Goal: Information Seeking & Learning: Learn about a topic

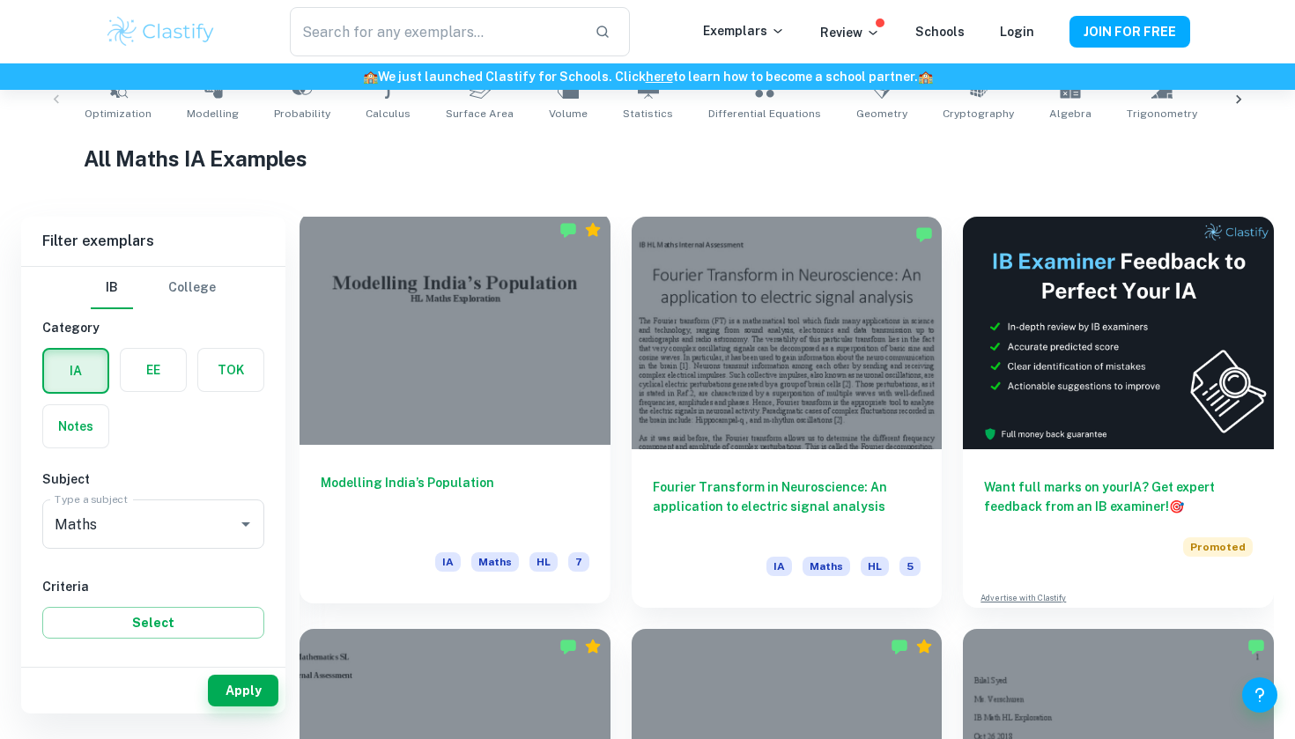
scroll to position [378, 0]
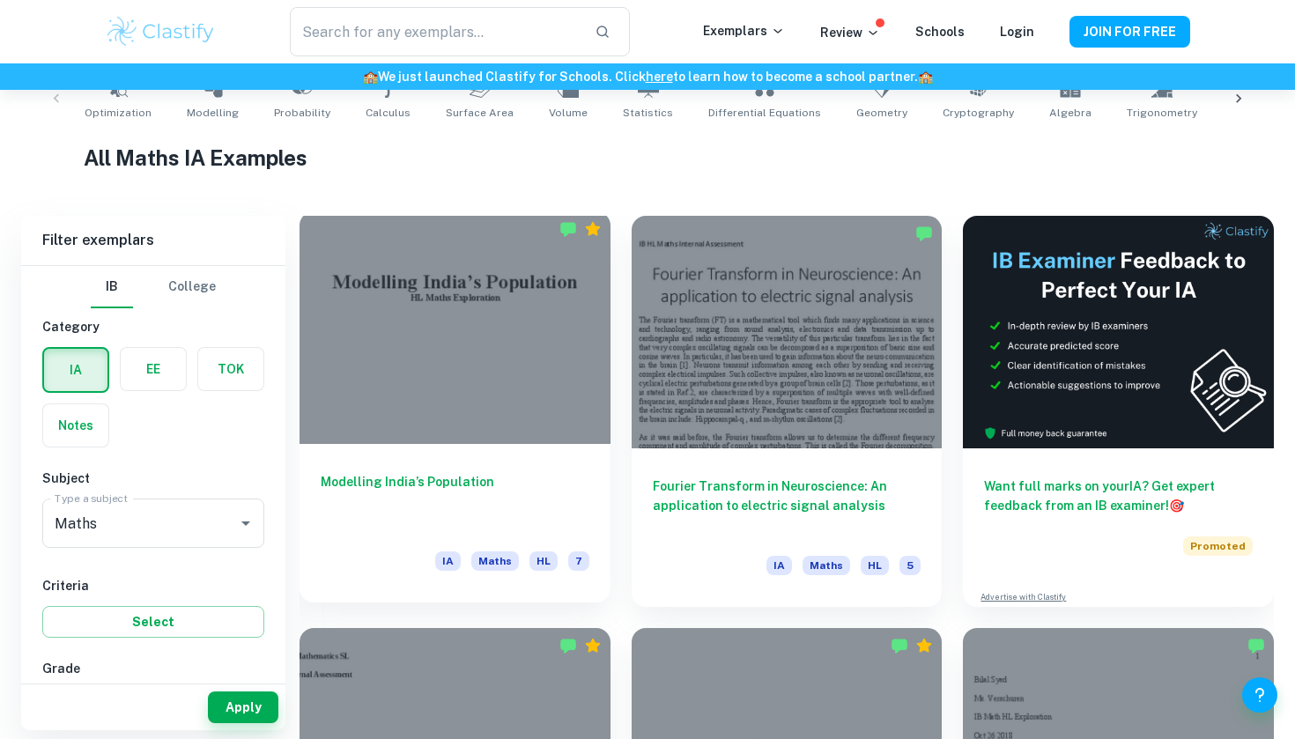
click at [541, 386] on div at bounding box center [454, 327] width 311 height 233
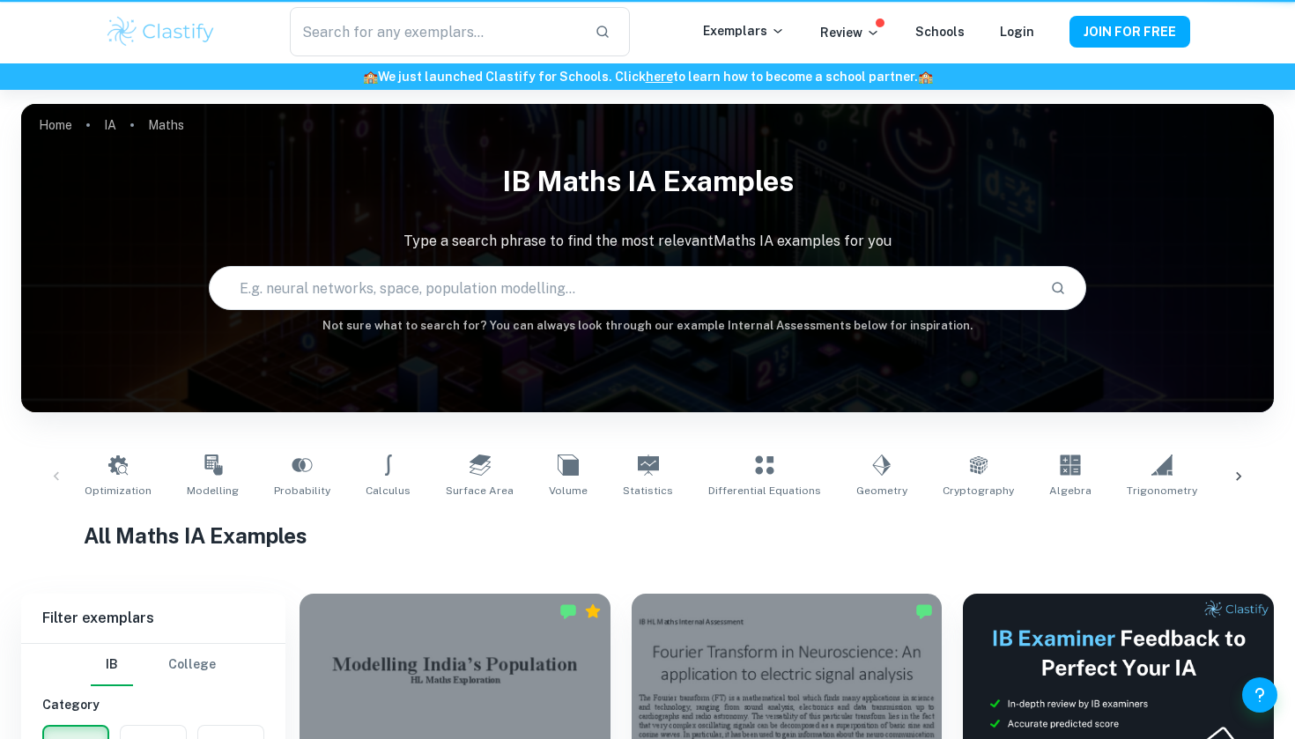
scroll to position [378, 0]
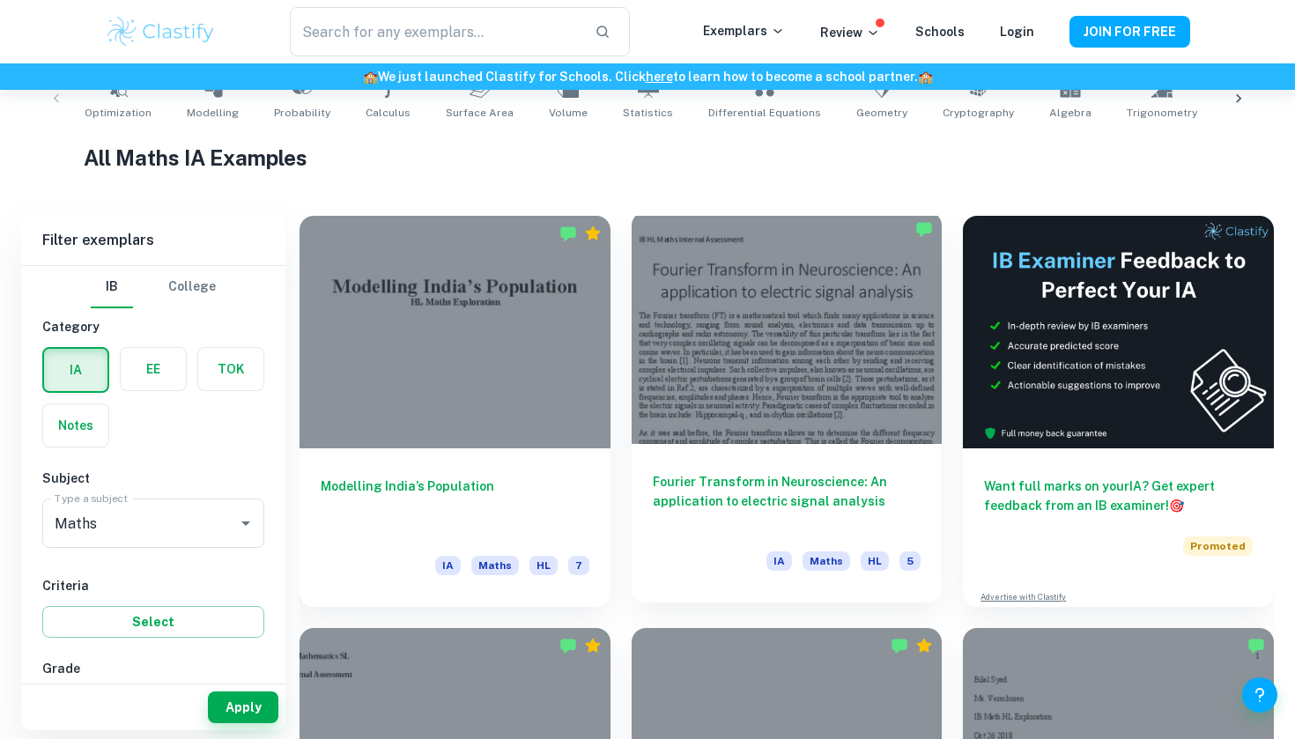
click at [856, 286] on div at bounding box center [786, 327] width 311 height 233
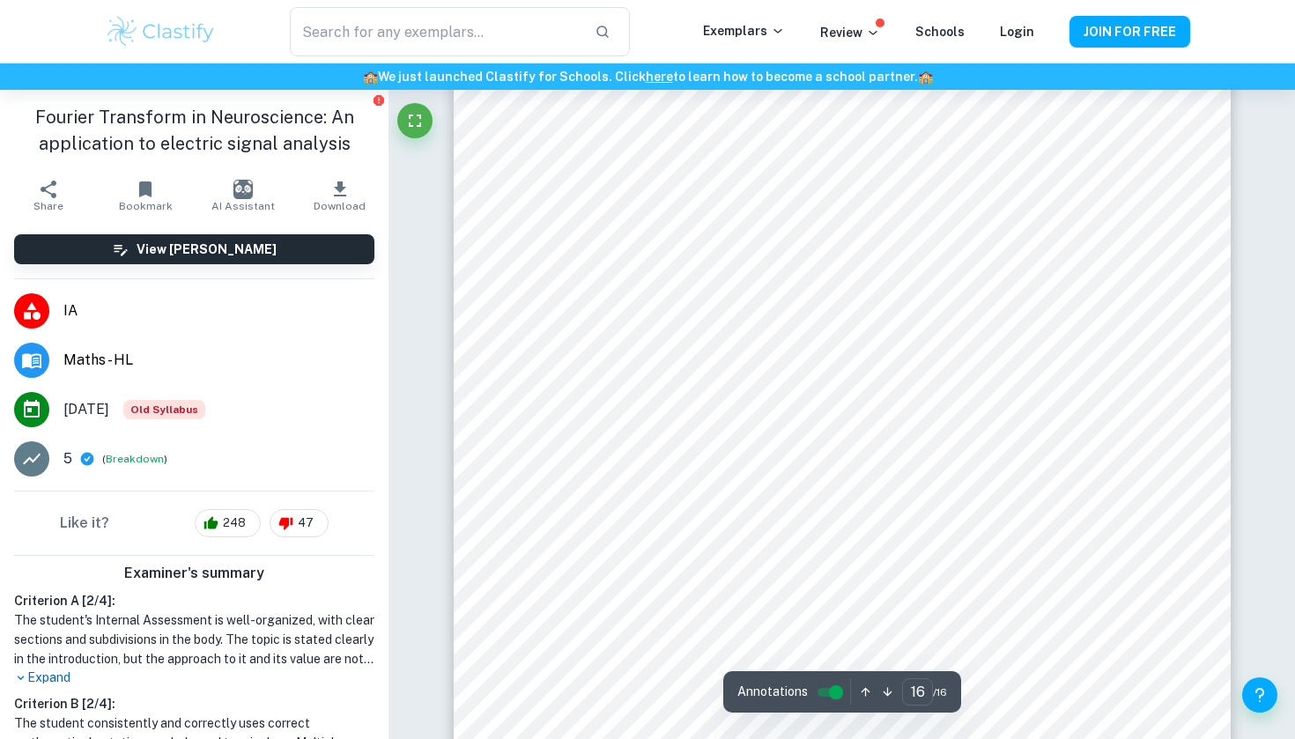
scroll to position [17180, 0]
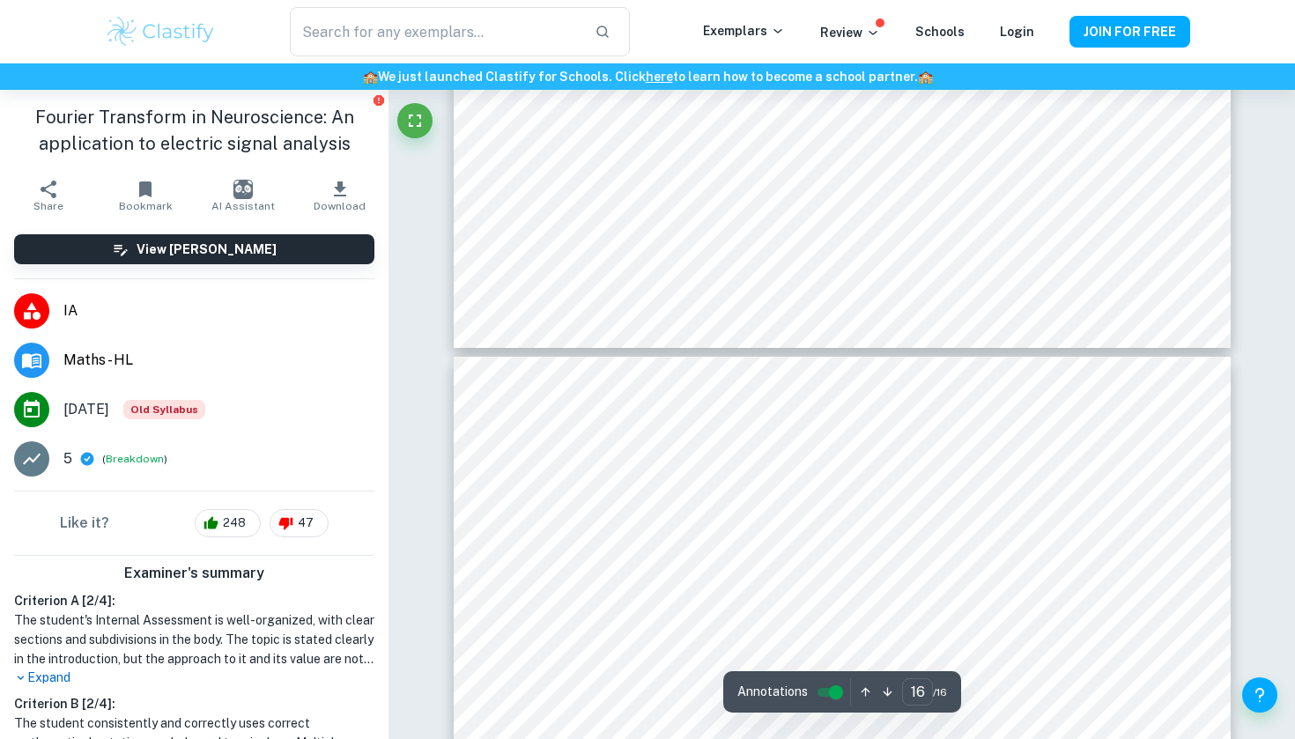
type input "15"
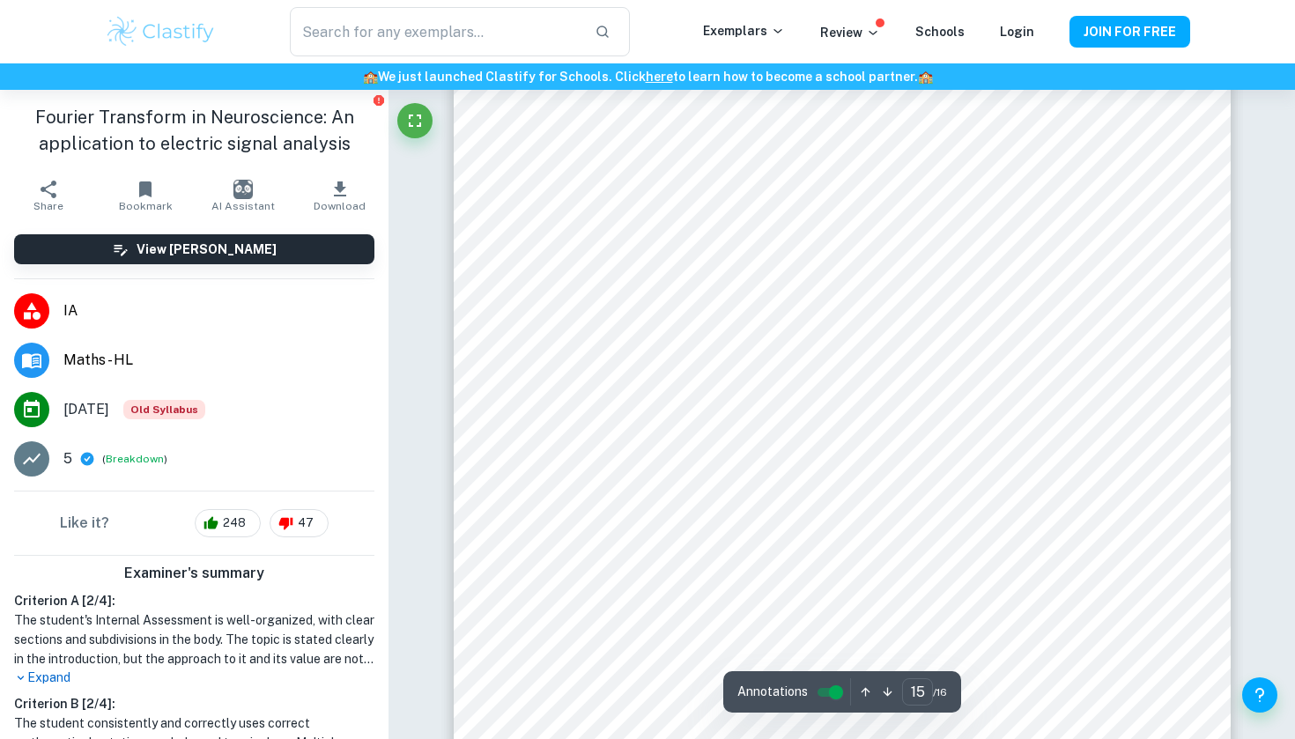
scroll to position [16020, 0]
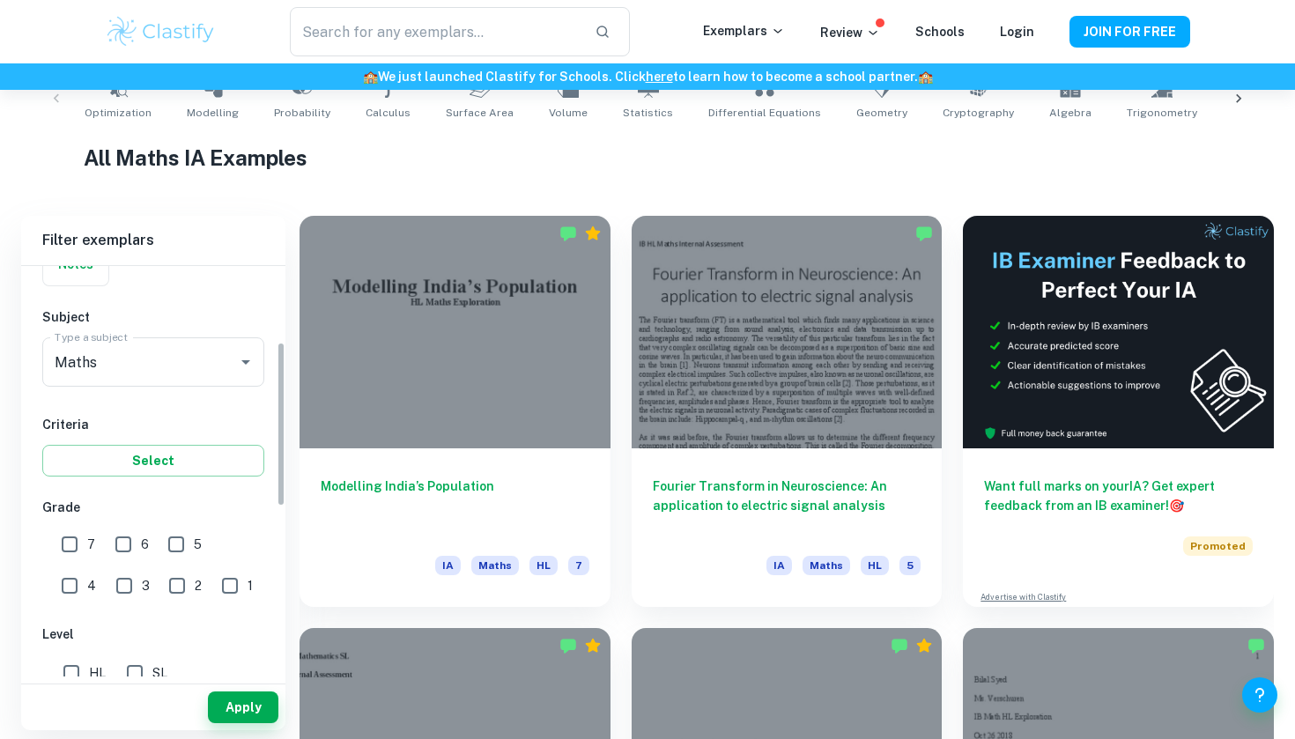
scroll to position [215, 0]
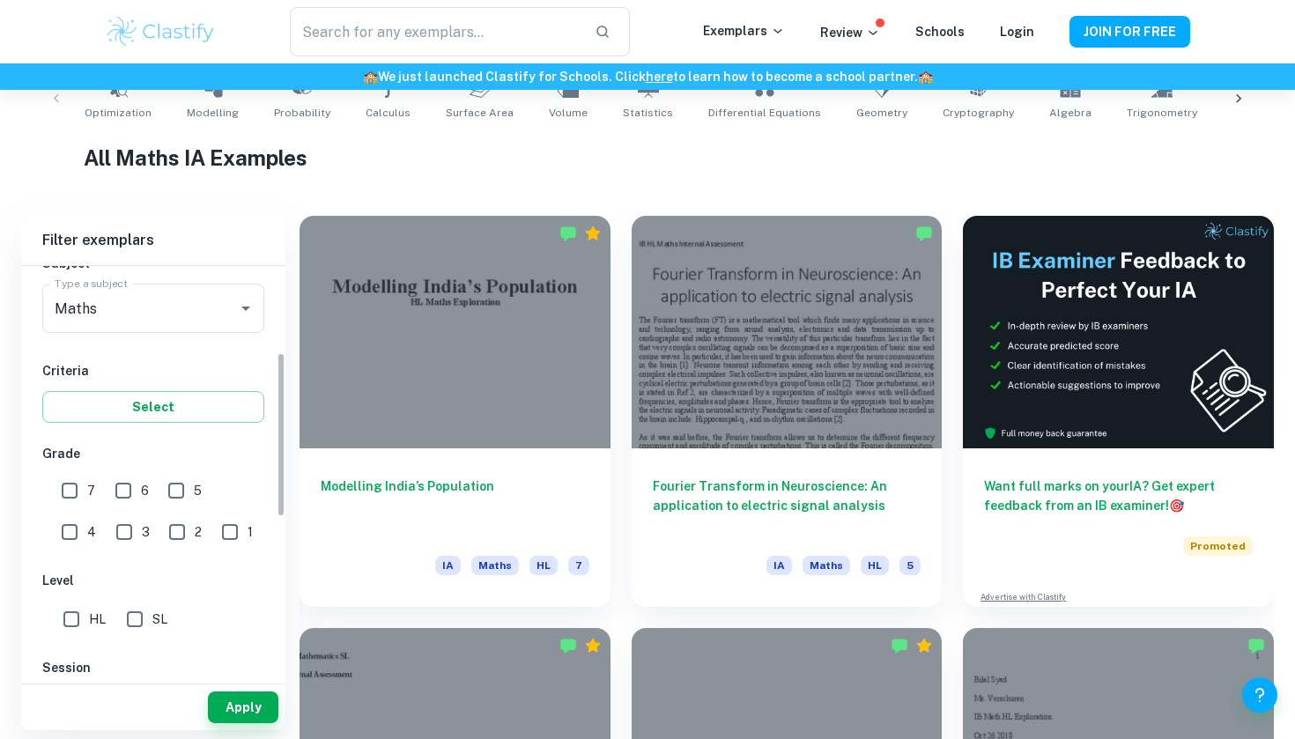
click at [129, 625] on input "SL" at bounding box center [134, 619] width 35 height 35
checkbox input "true"
click at [255, 705] on button "Apply" at bounding box center [243, 707] width 70 height 32
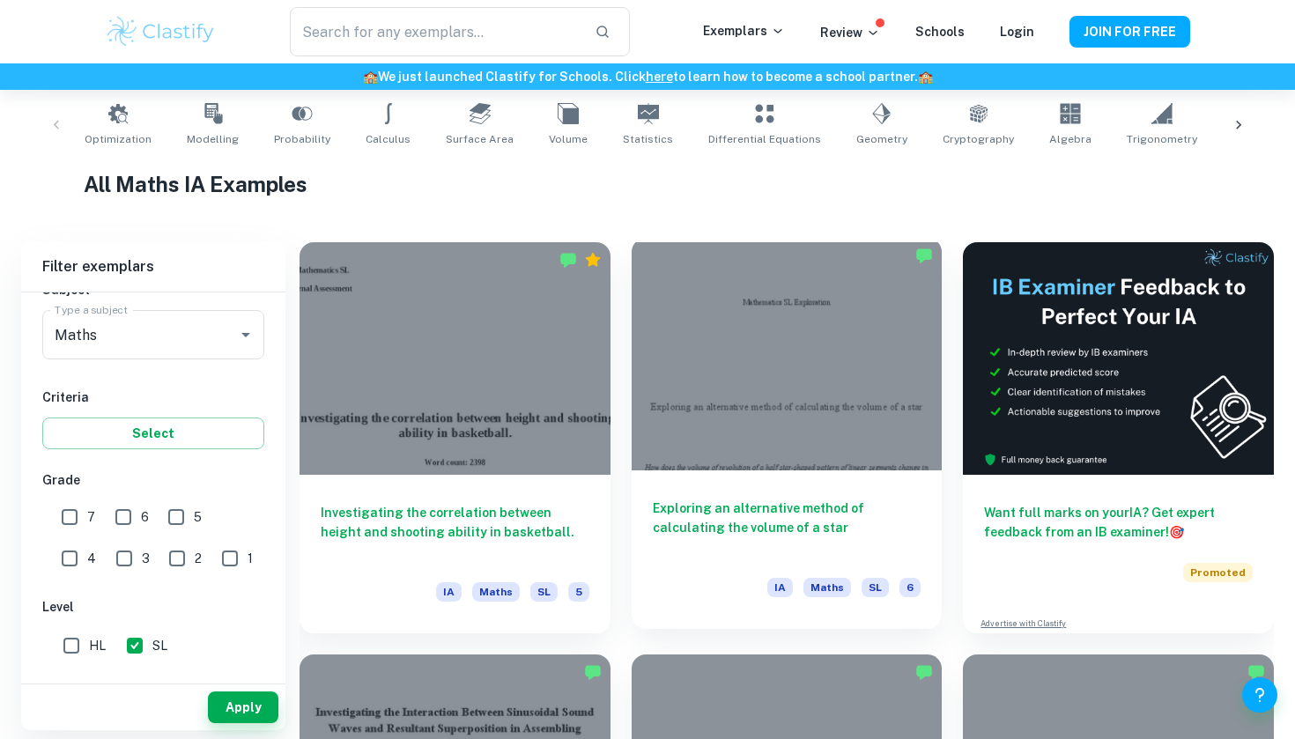
click at [791, 458] on div at bounding box center [786, 354] width 311 height 233
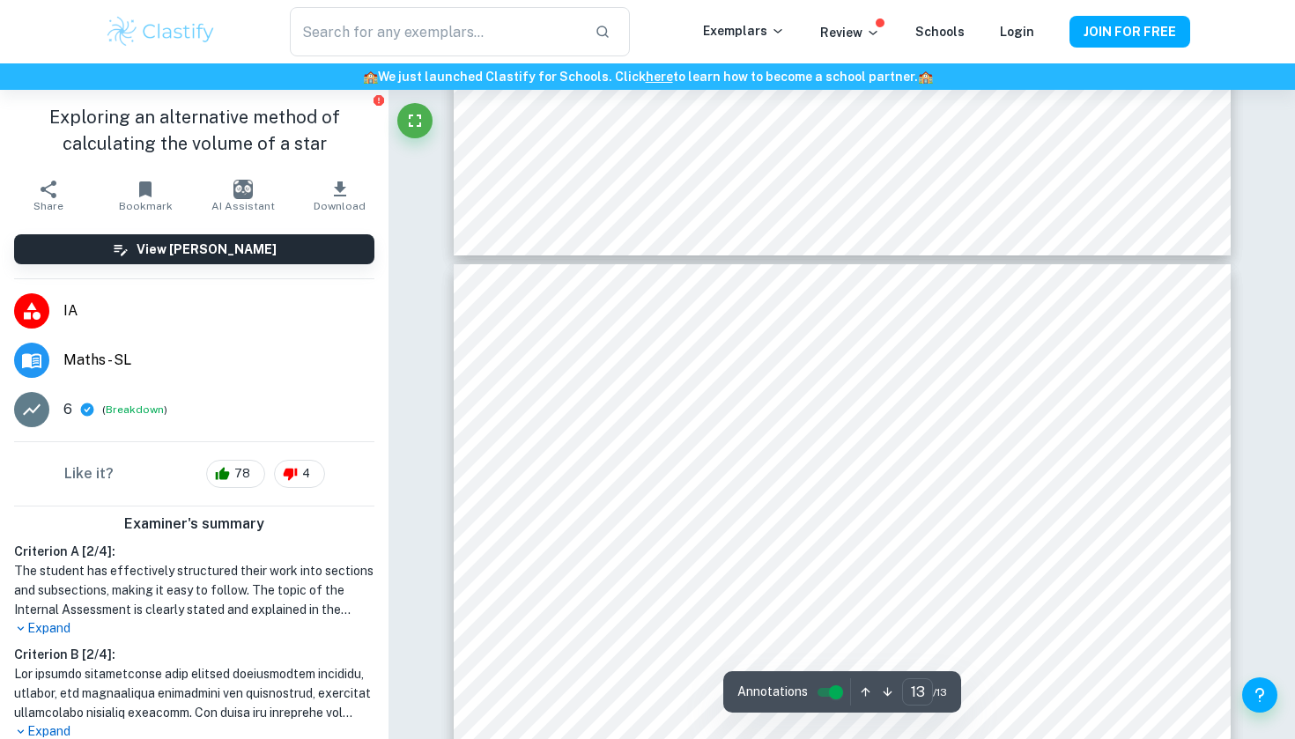
scroll to position [12403, 0]
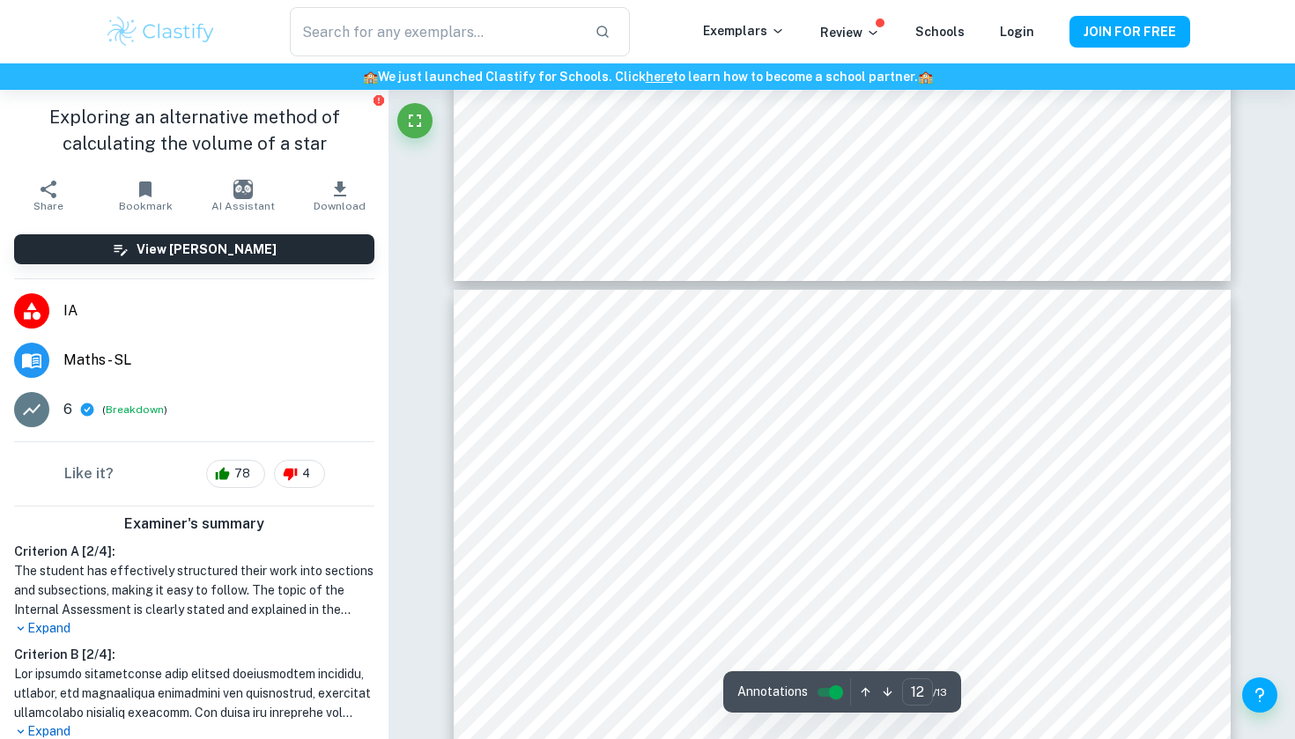
type input "11"
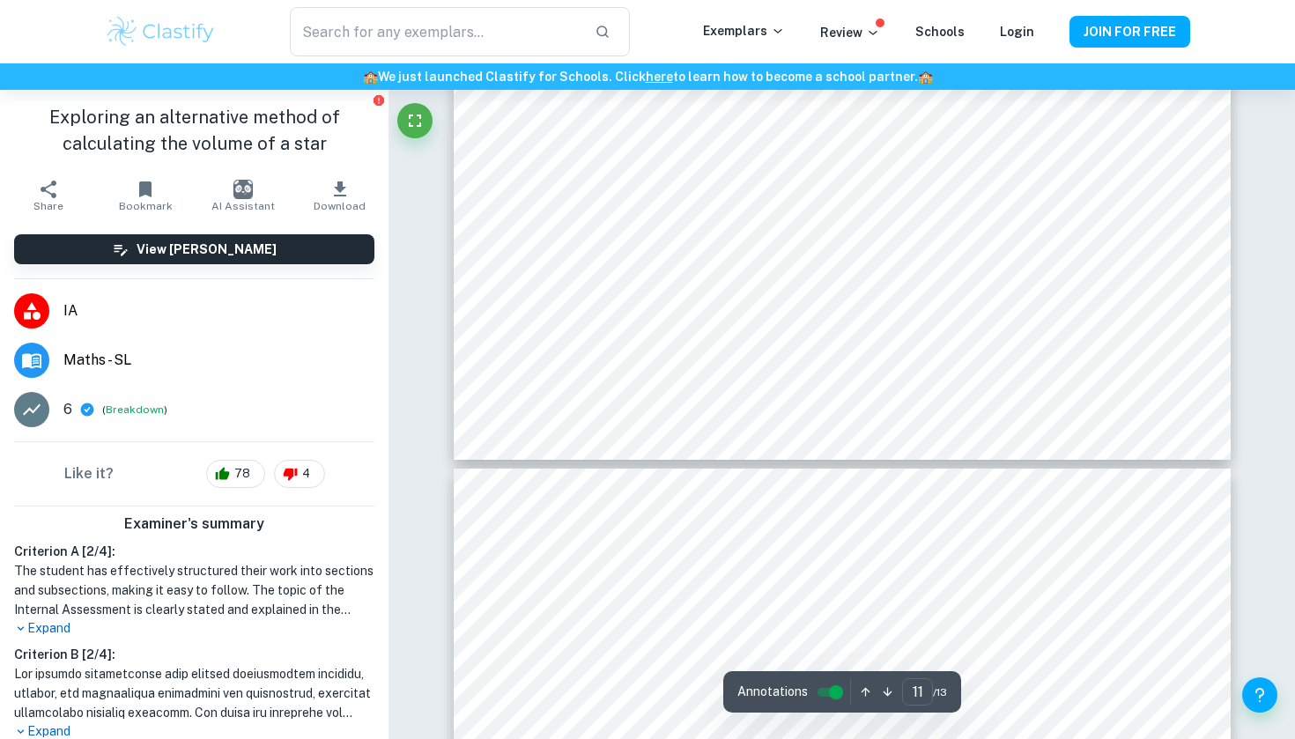
scroll to position [11089, 0]
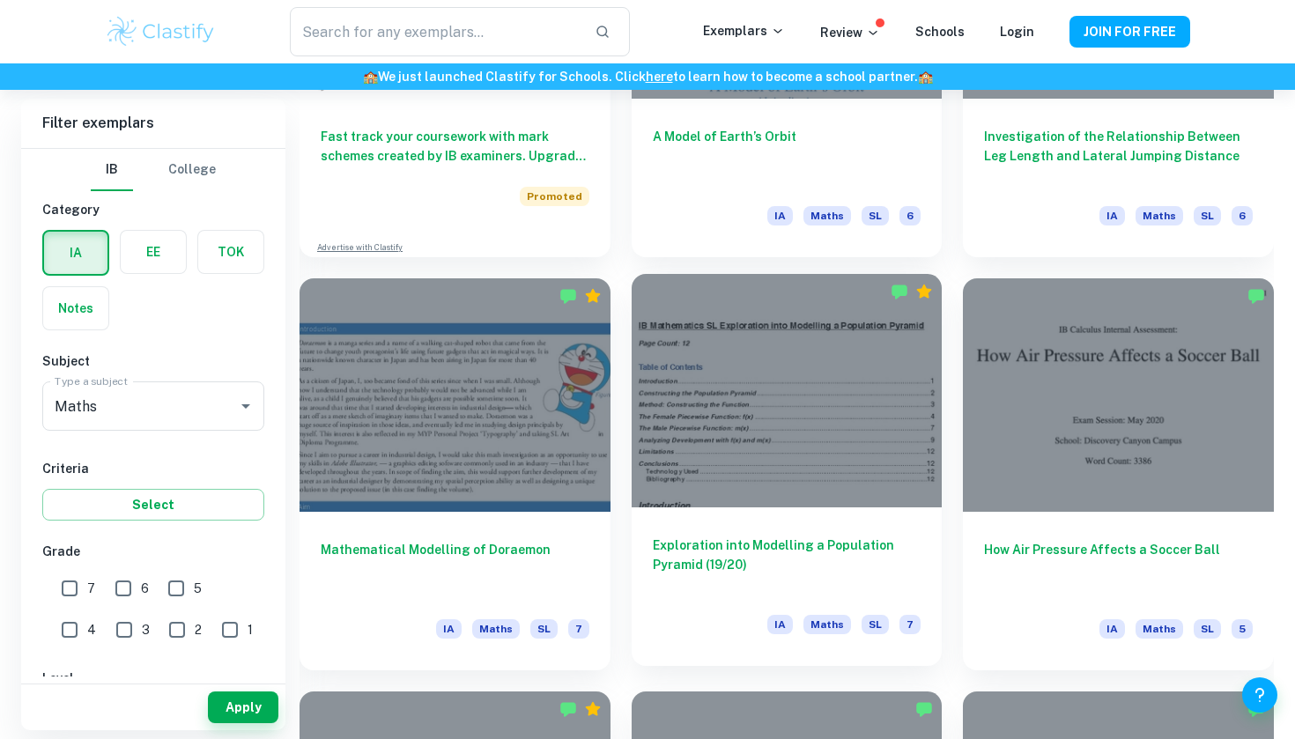
scroll to position [1562, 0]
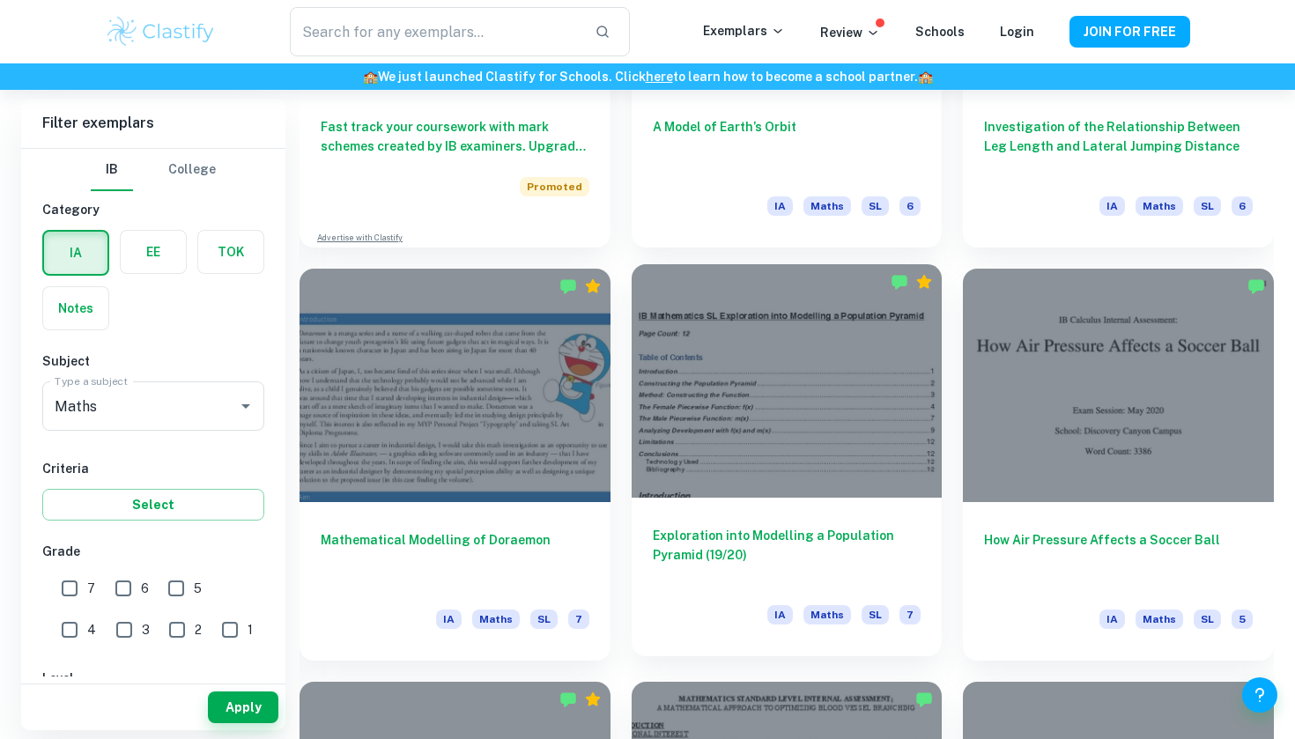
click at [770, 432] on div at bounding box center [786, 380] width 311 height 233
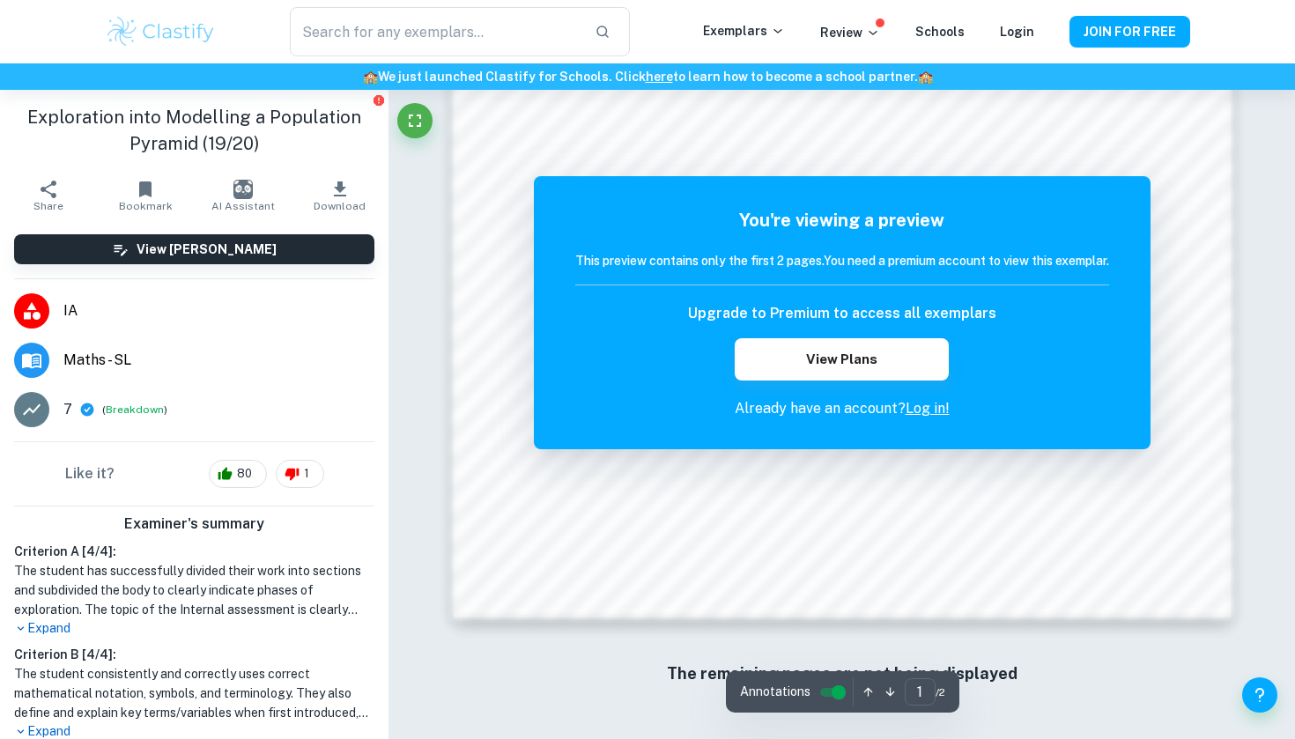
scroll to position [1509, 0]
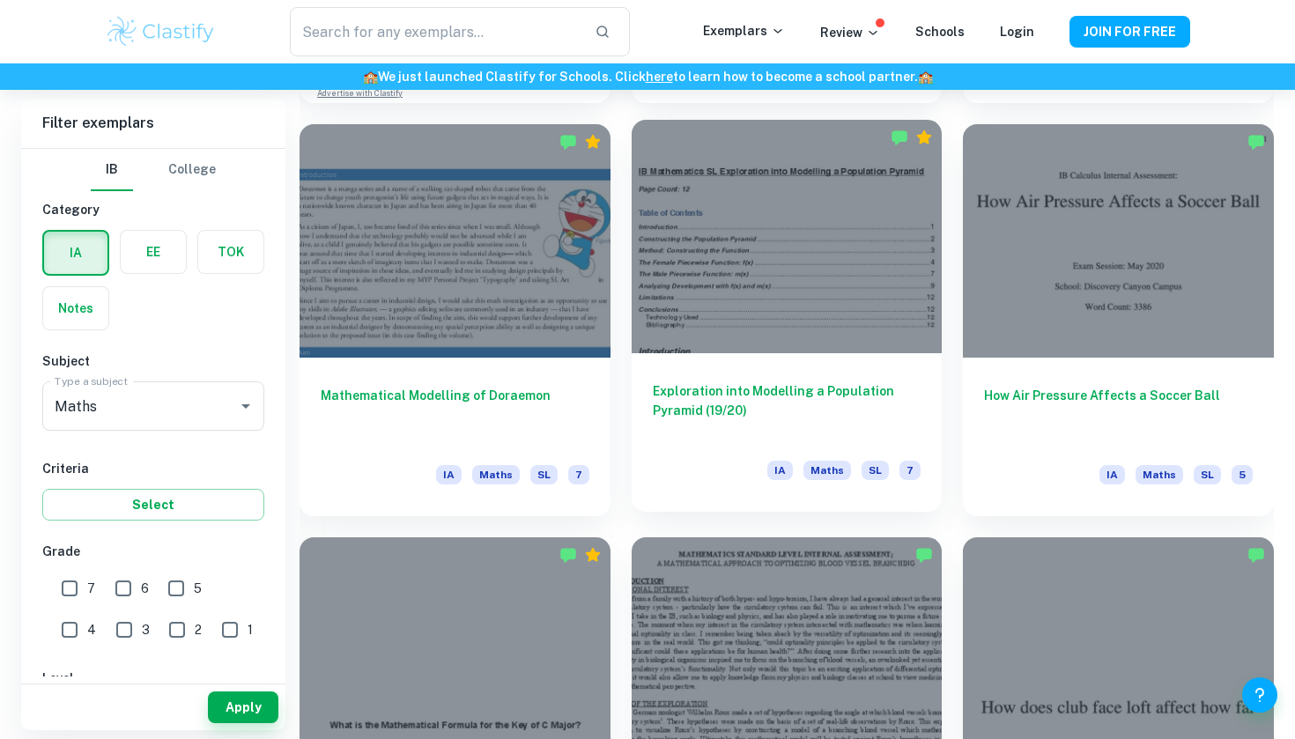
scroll to position [1745, 0]
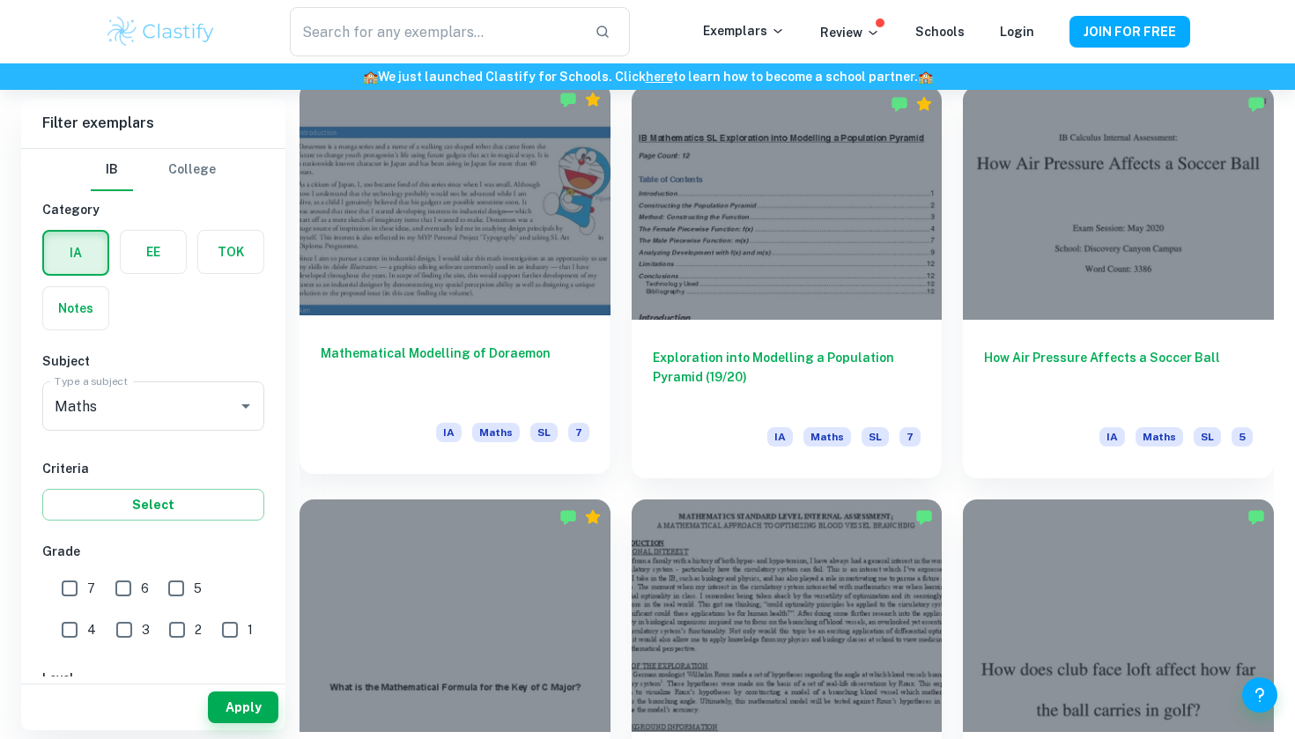
click at [469, 264] on div at bounding box center [454, 198] width 311 height 233
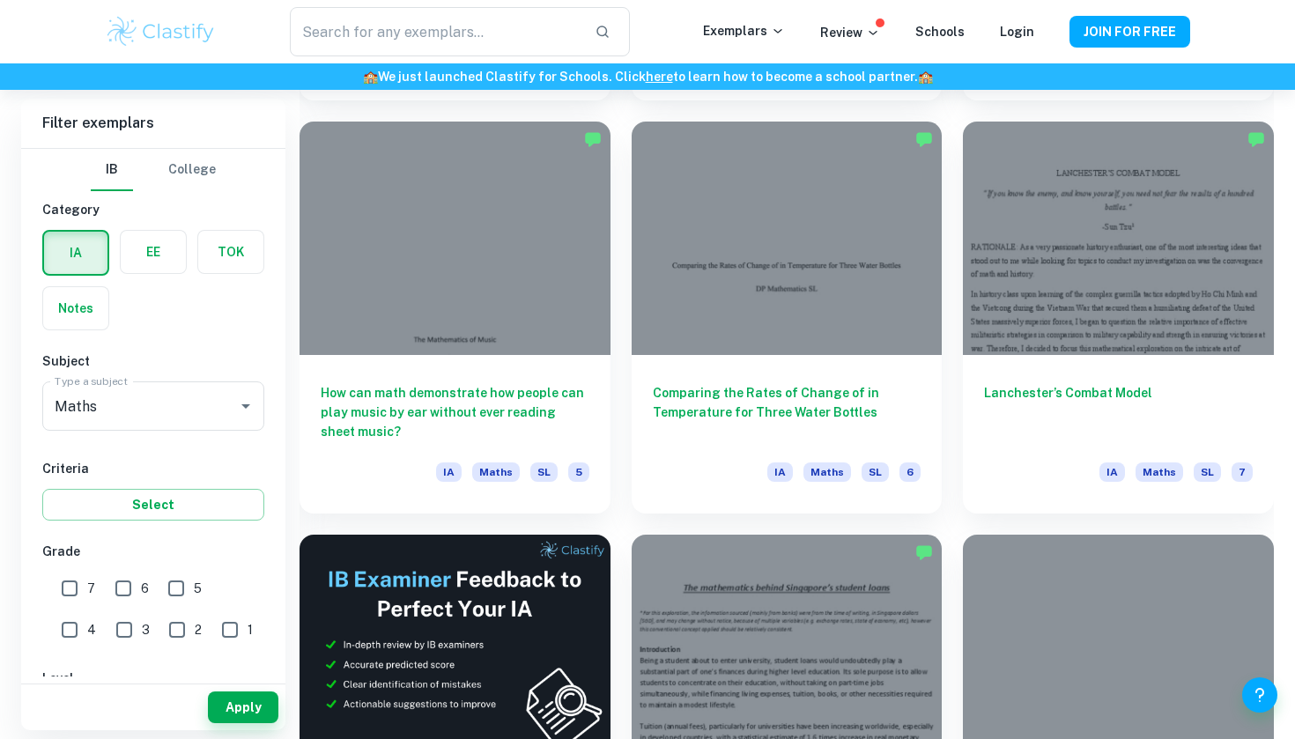
scroll to position [2524, 0]
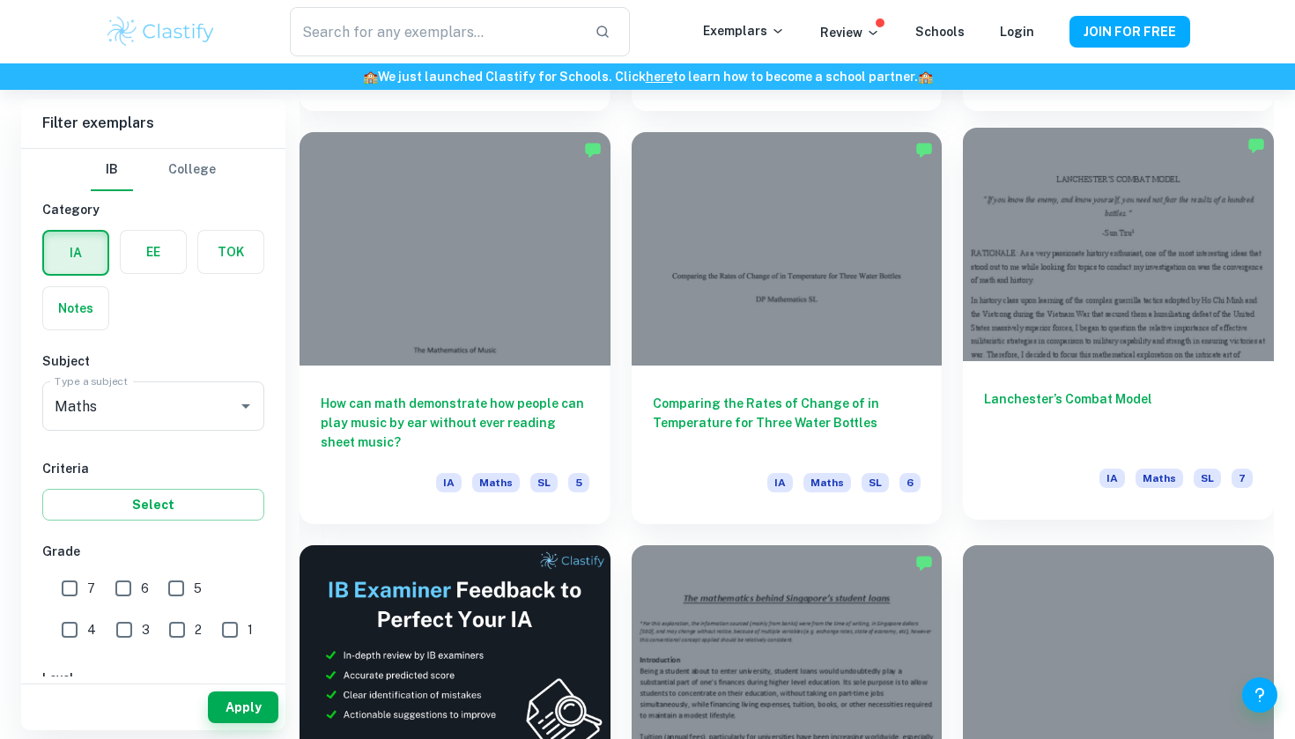
click at [1120, 278] on div at bounding box center [1118, 244] width 311 height 233
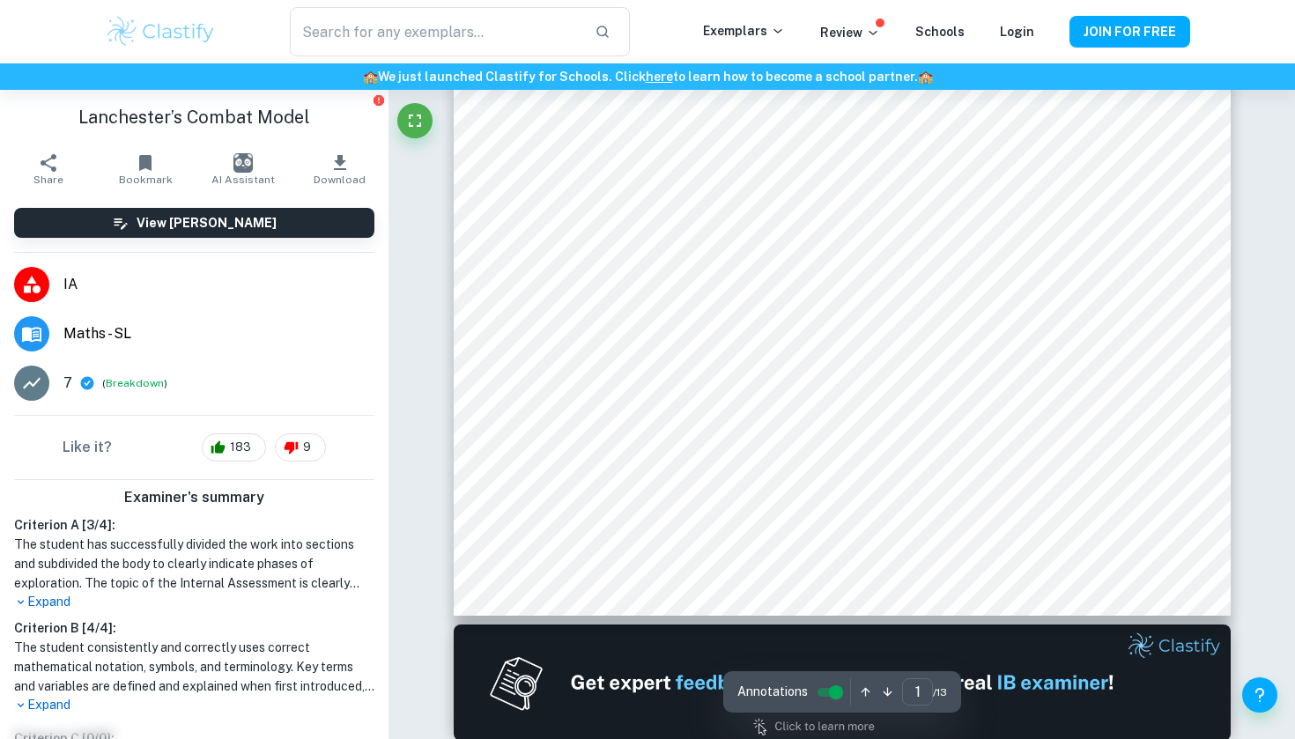
scroll to position [691, 1]
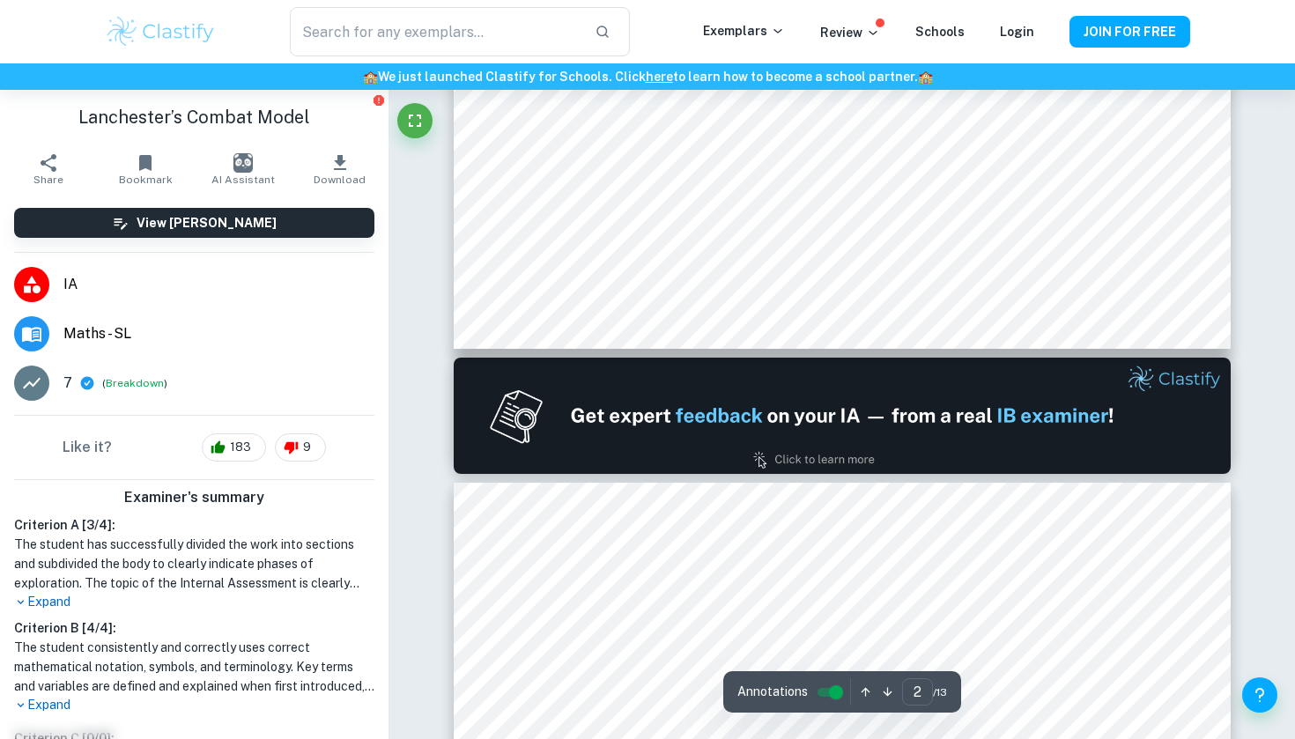
type input "1"
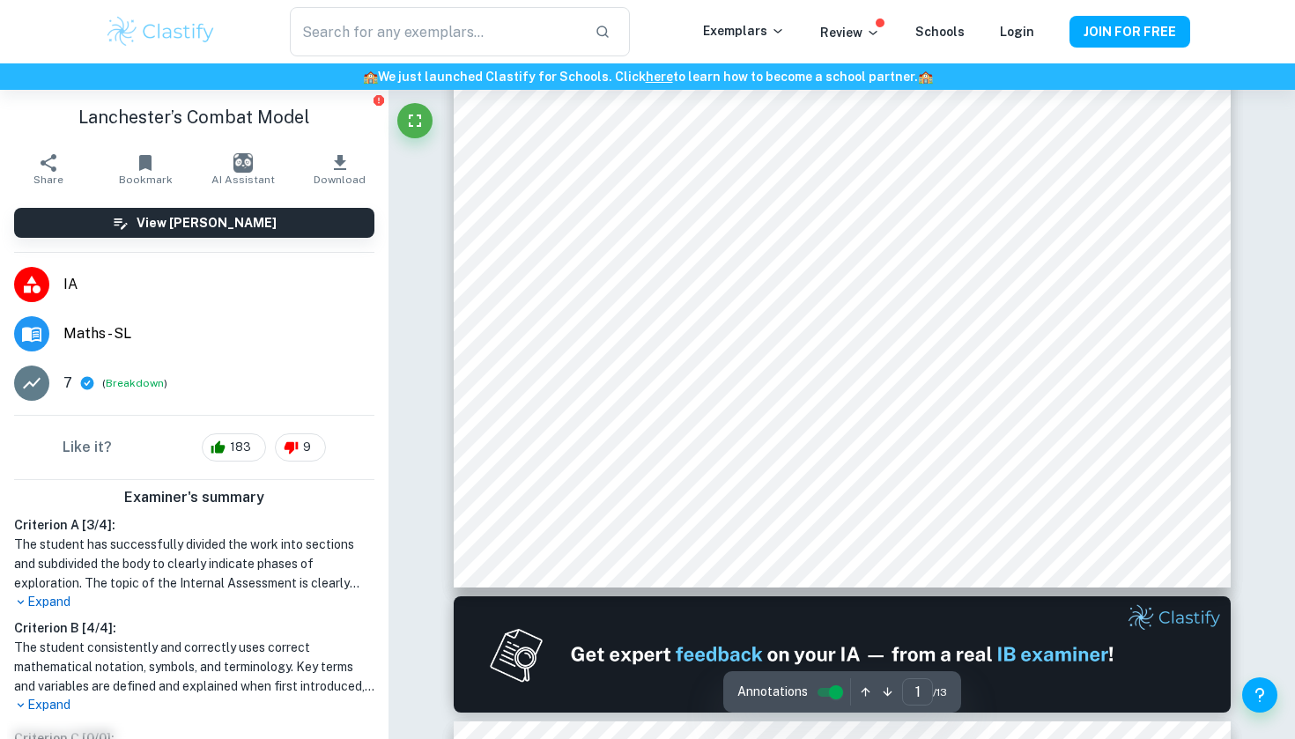
scroll to position [457, 0]
